Goal: Task Accomplishment & Management: Complete application form

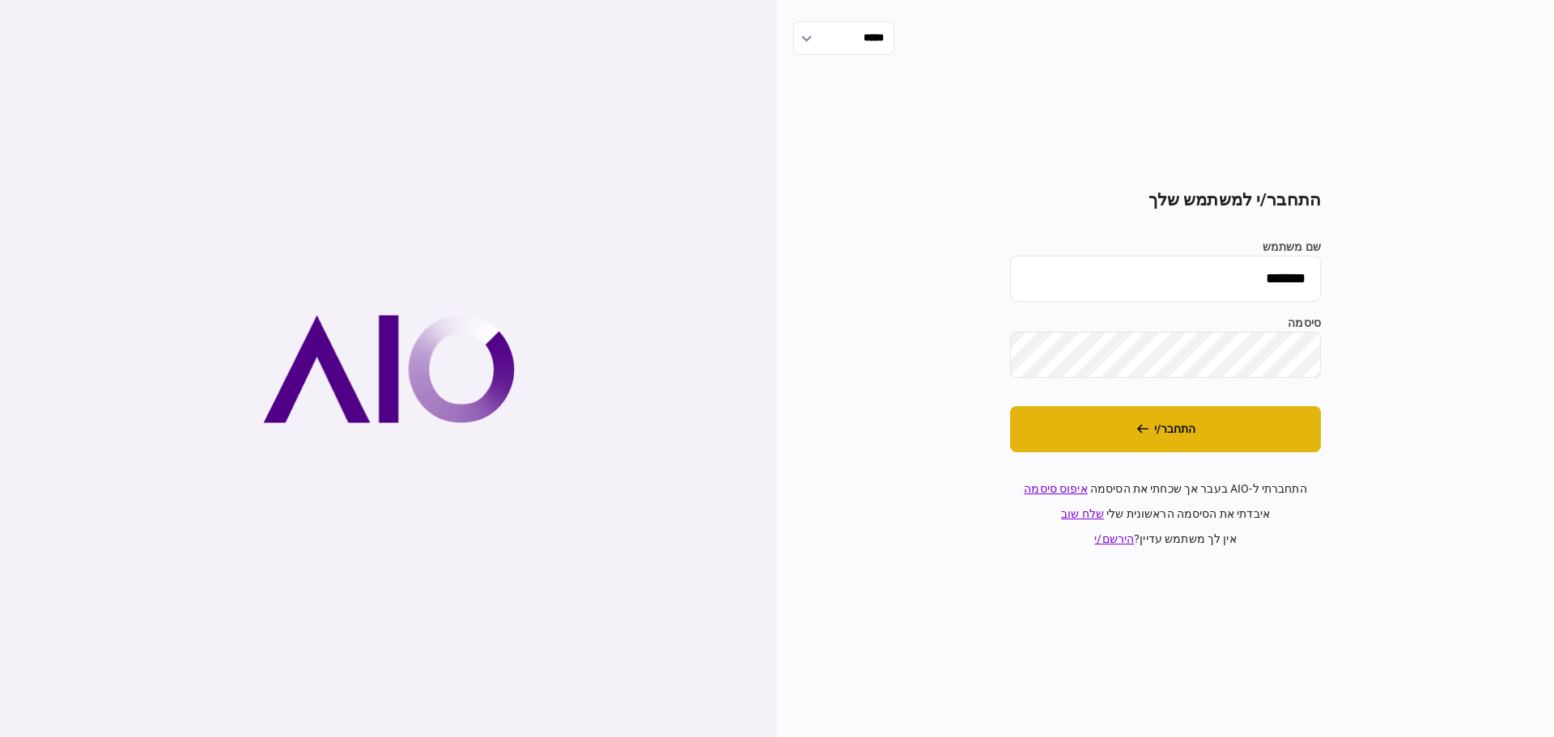
click at [1174, 433] on button "התחבר/י" at bounding box center [1165, 429] width 311 height 46
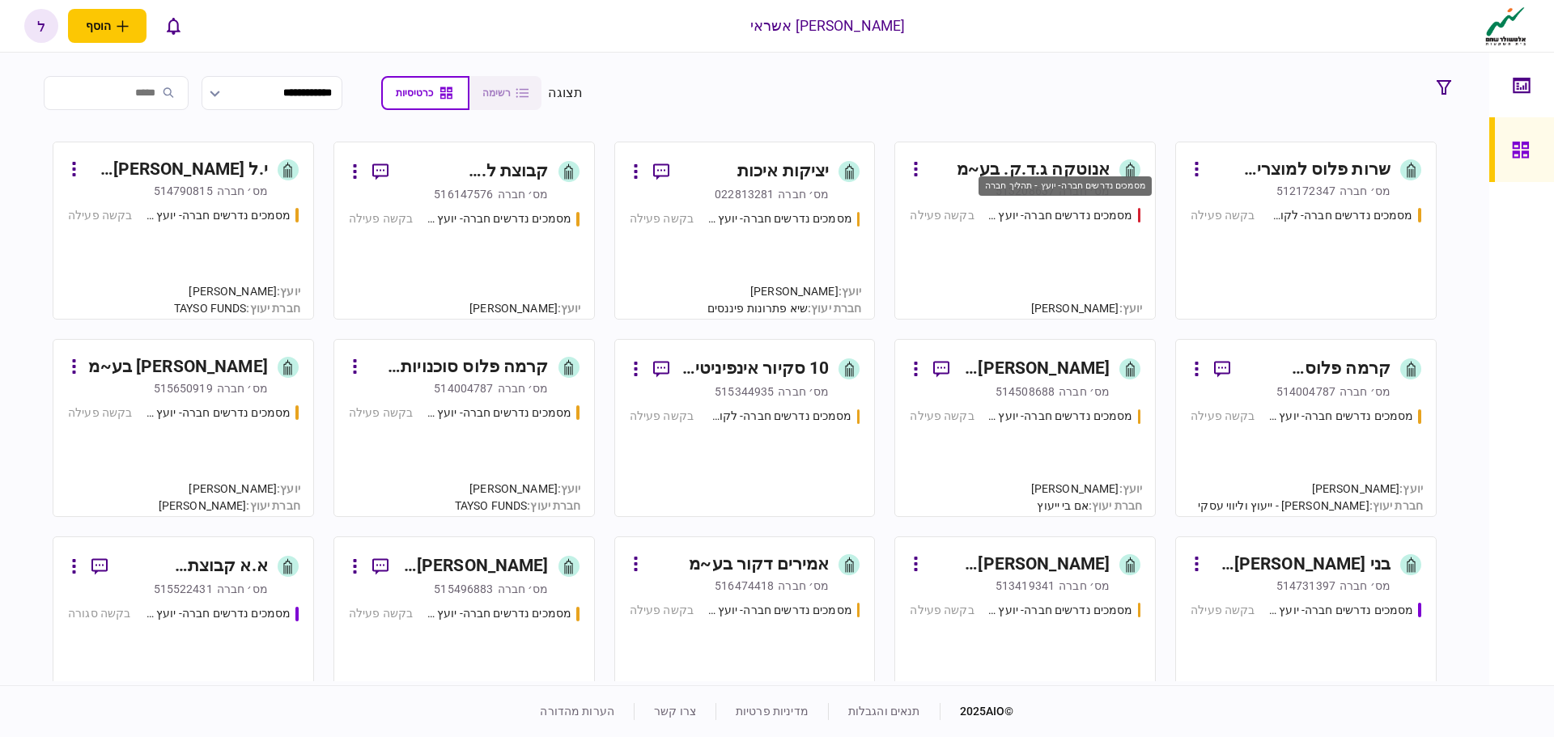
click at [1016, 208] on div "מסמכים נדרשים חברה- יועץ - תהליך חברה" at bounding box center [1060, 215] width 146 height 17
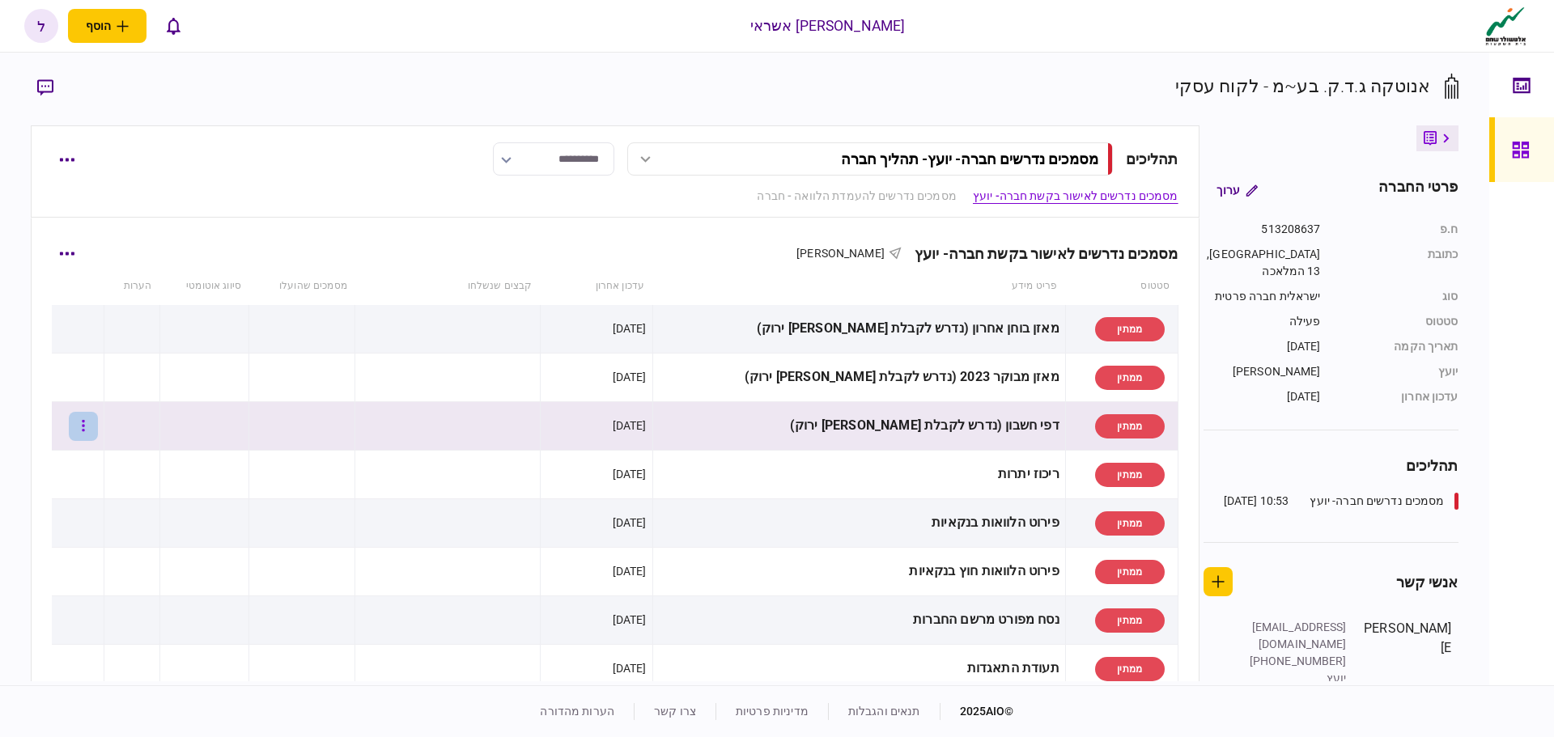
click at [95, 426] on button "button" at bounding box center [83, 426] width 29 height 29
click at [113, 600] on span "העלה קובץ" at bounding box center [108, 600] width 62 height 19
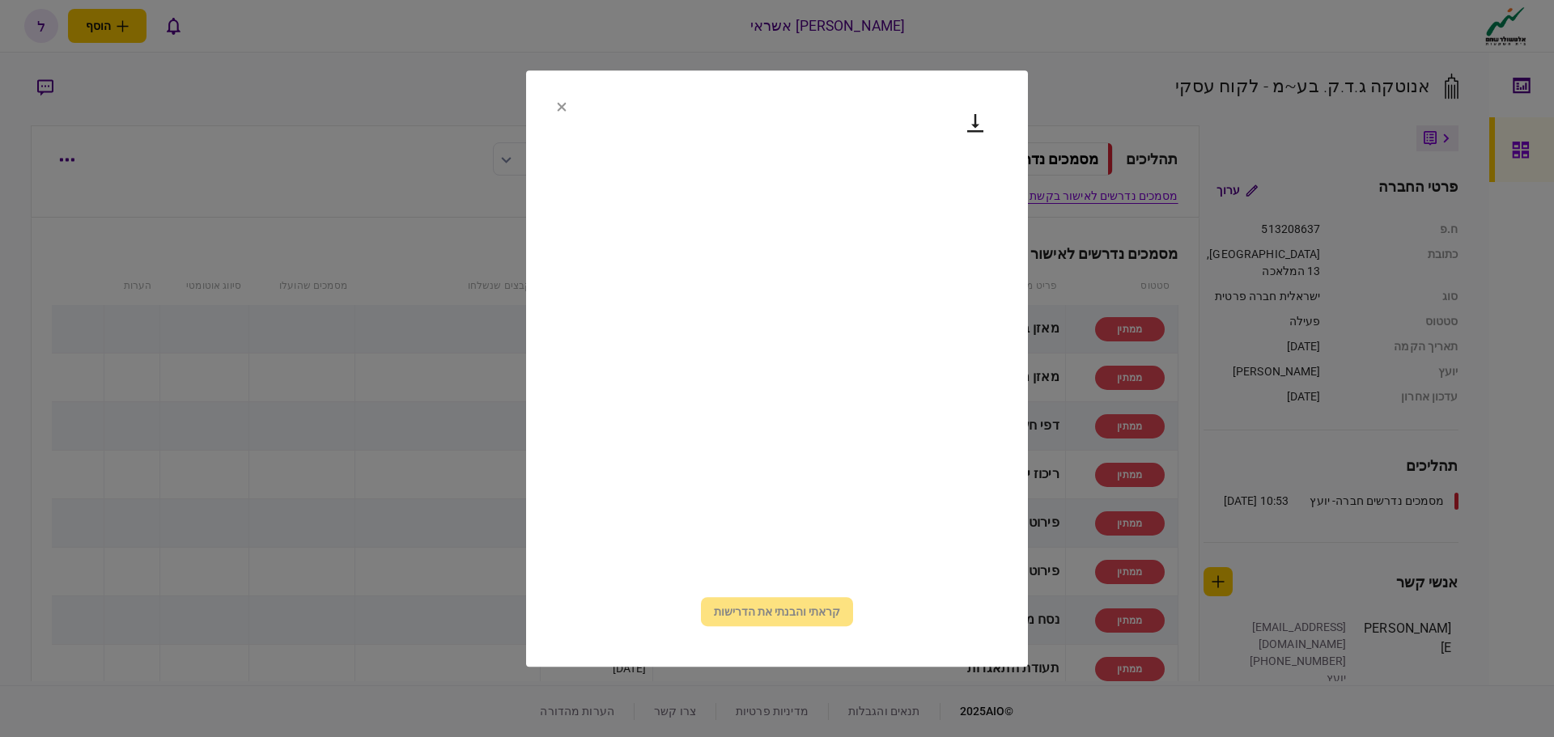
click at [559, 102] on icon at bounding box center [562, 107] width 10 height 10
